Goal: Task Accomplishment & Management: Manage account settings

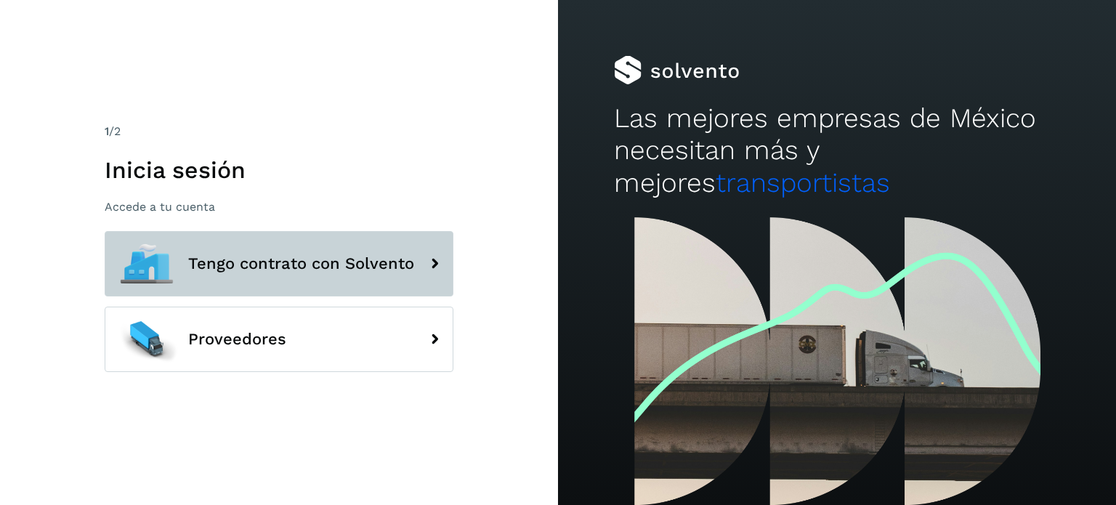
click at [331, 273] on button "Tengo contrato con Solvento" at bounding box center [279, 263] width 349 height 65
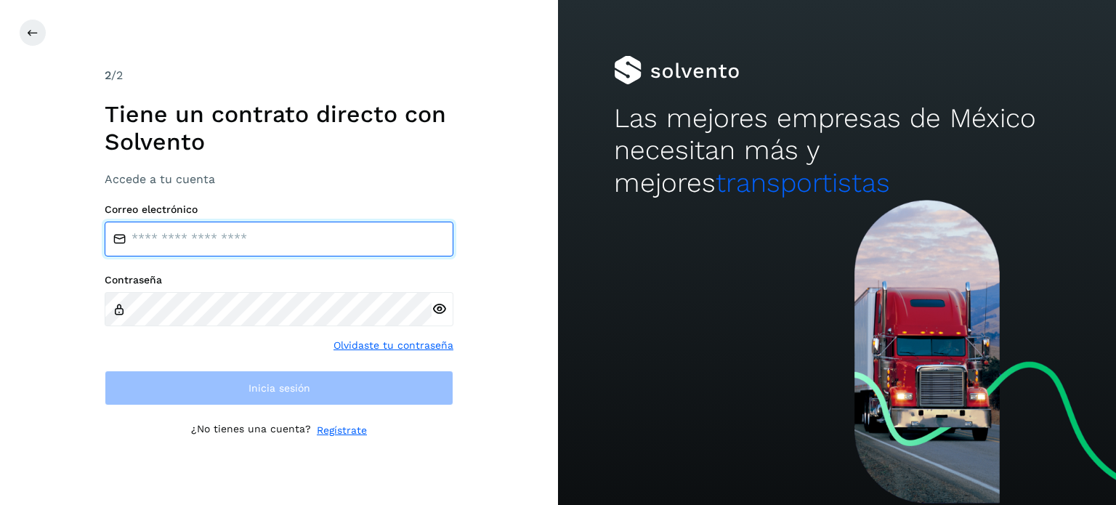
click at [246, 242] on input "email" at bounding box center [279, 239] width 349 height 35
type input "**********"
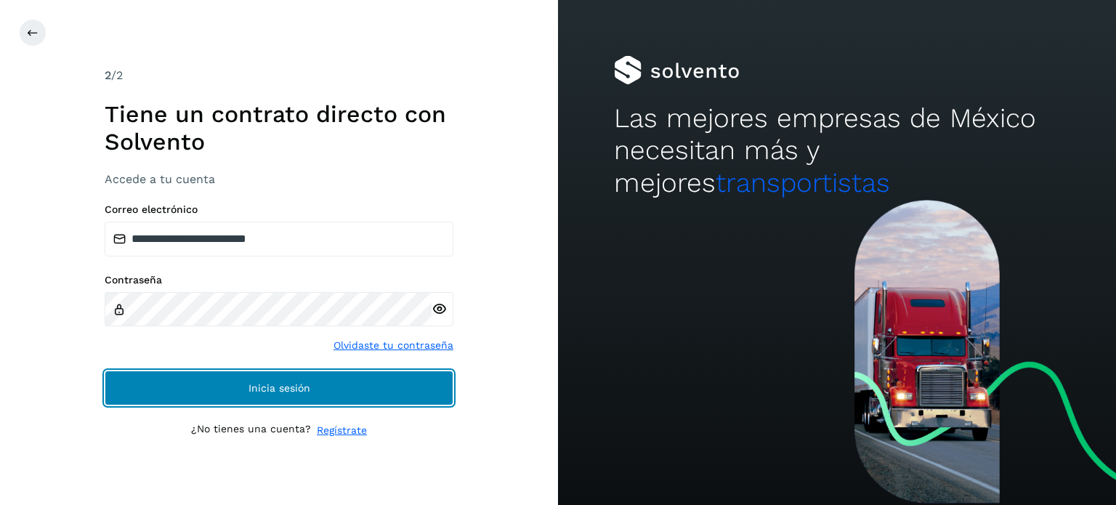
click at [273, 387] on span "Inicia sesión" at bounding box center [279, 388] width 62 height 10
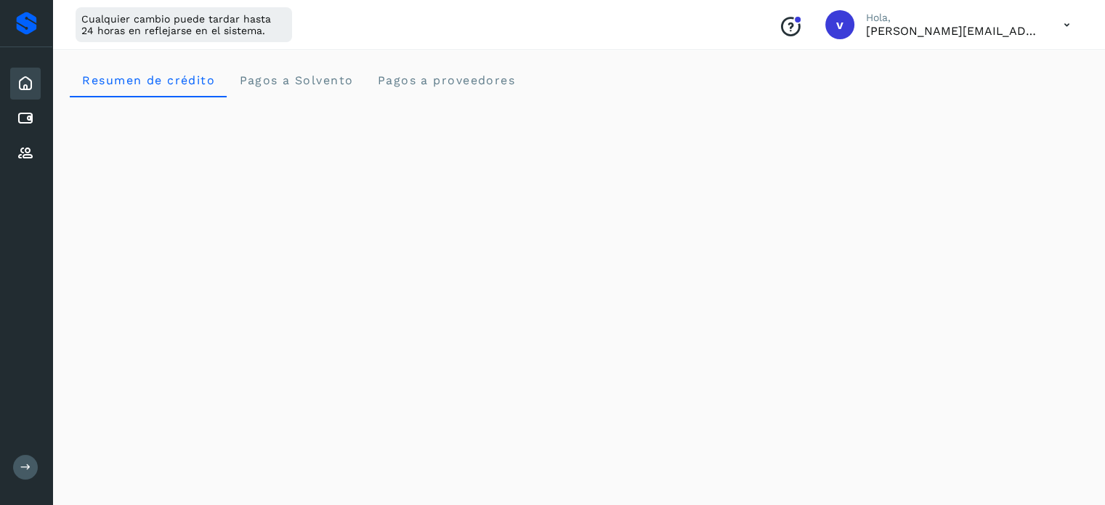
click at [1068, 28] on icon at bounding box center [1067, 25] width 30 height 30
click at [1012, 92] on div "Cerrar sesión" at bounding box center [994, 94] width 173 height 28
